Goal: Information Seeking & Learning: Learn about a topic

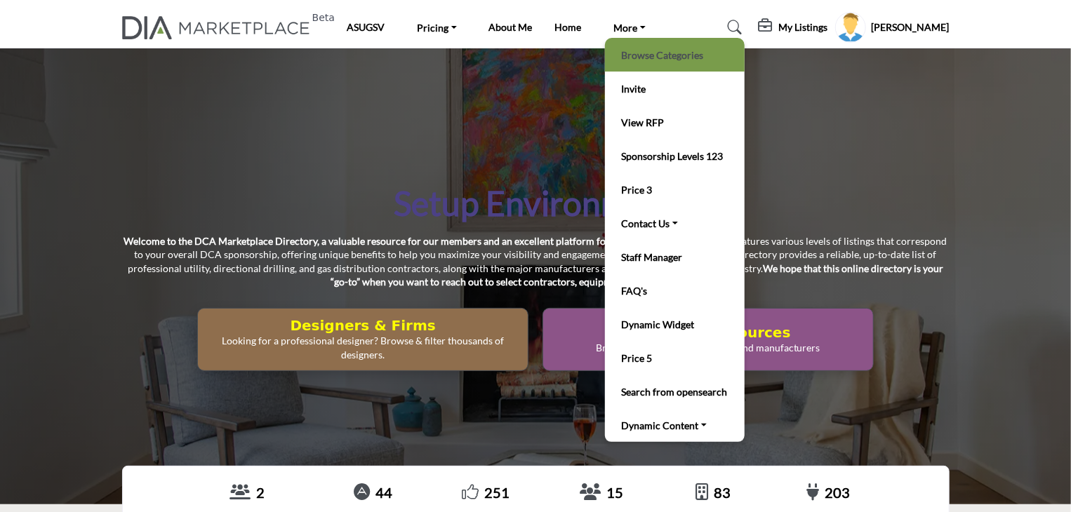
click at [634, 56] on link "Browse Categories" at bounding box center [675, 55] width 126 height 20
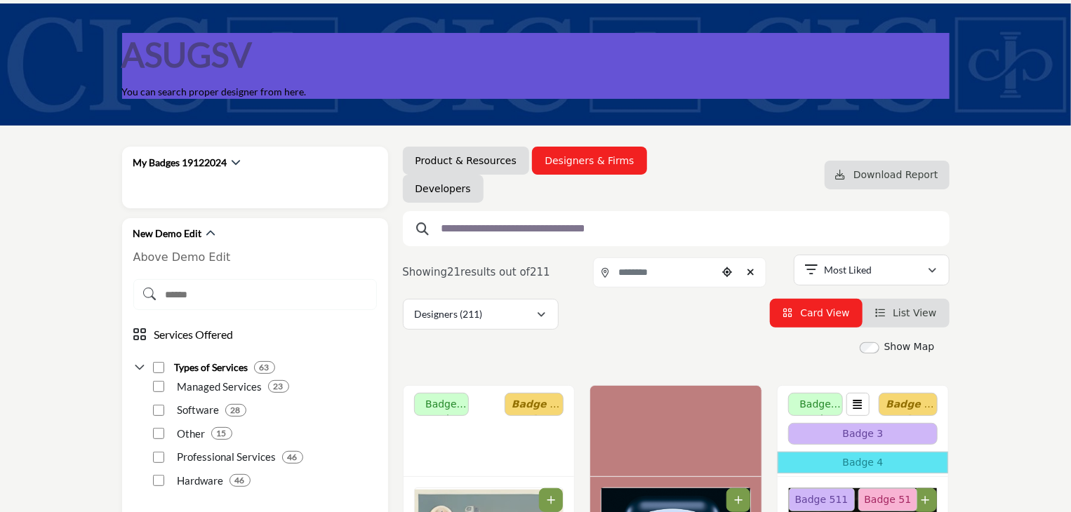
scroll to position [211, 0]
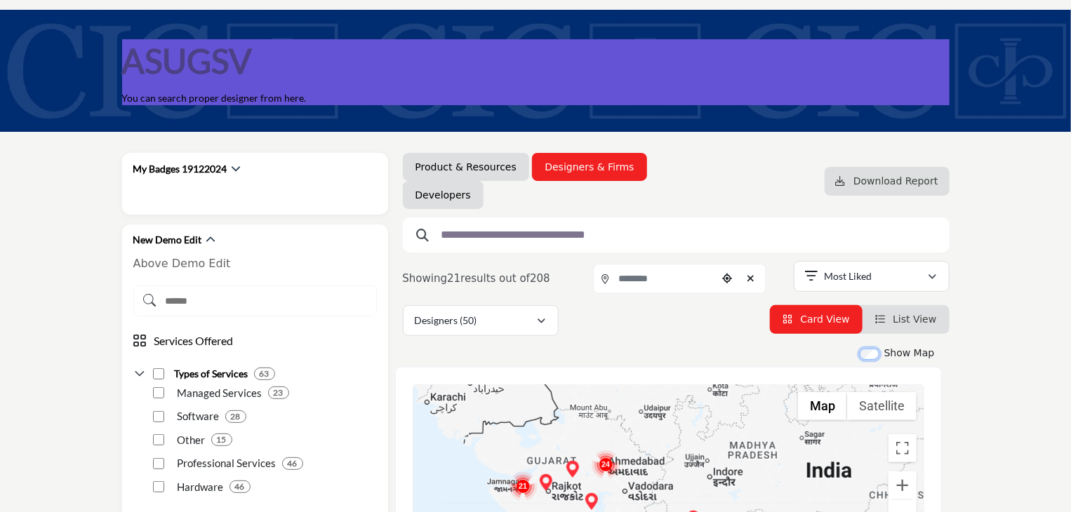
scroll to position [351, 0]
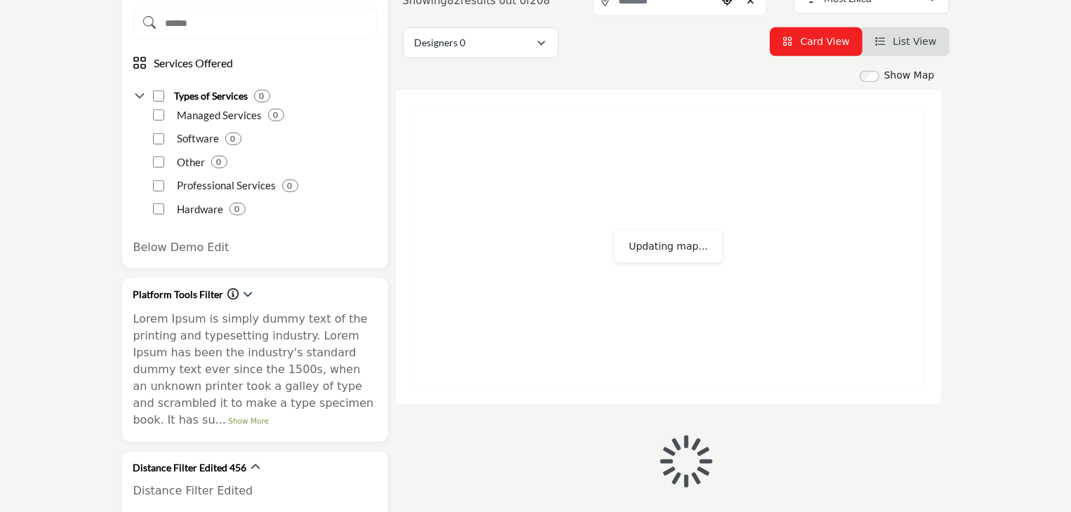
scroll to position [351, 0]
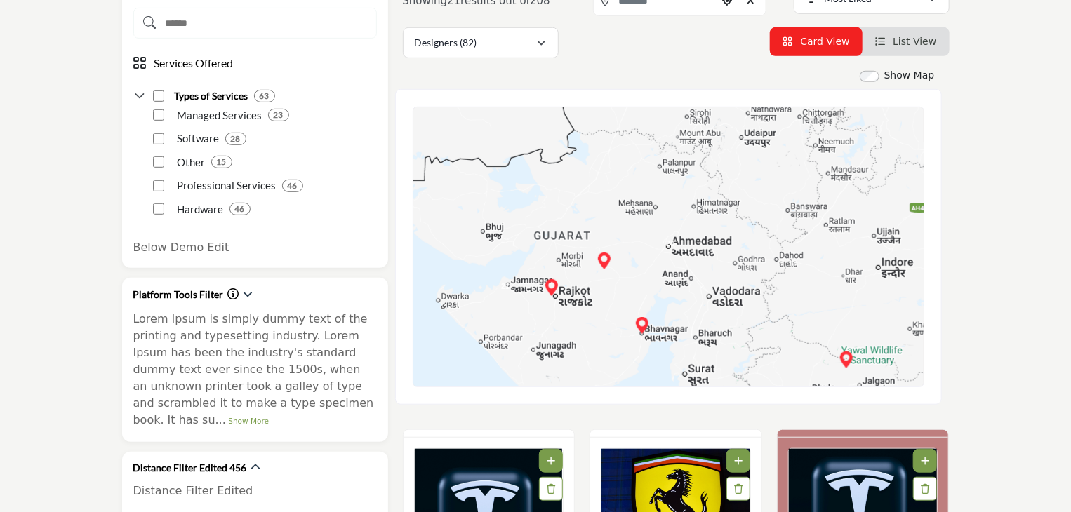
type input "**********"
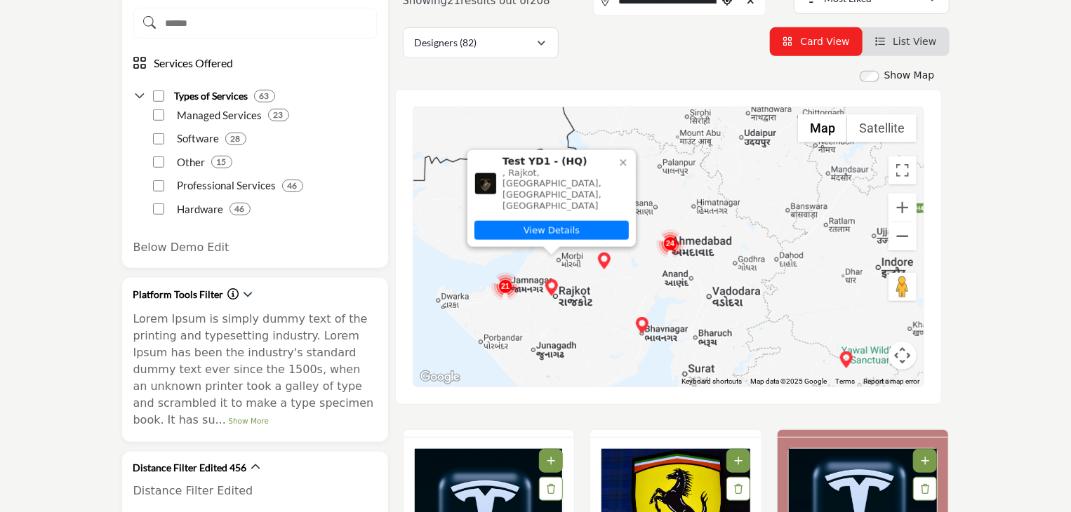
click at [625, 168] on icon at bounding box center [623, 162] width 11 height 11
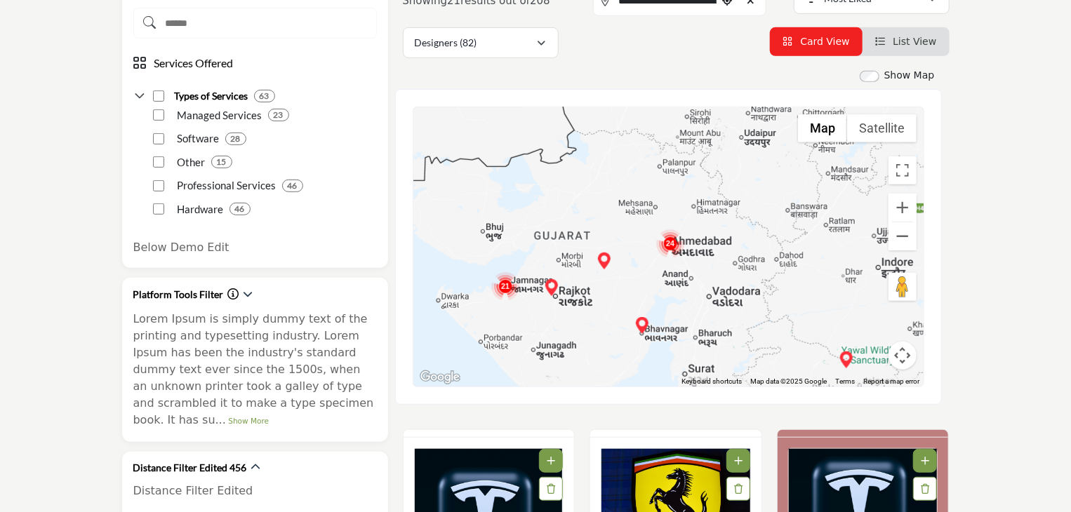
click at [674, 44] on div "Designers (82) All (588) Designers (82) People (0) Thought Leadership" at bounding box center [676, 42] width 547 height 31
